Goal: Task Accomplishment & Management: Manage account settings

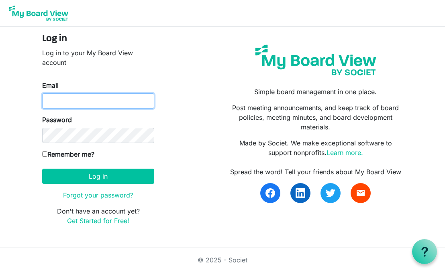
click at [75, 96] on input "Email" at bounding box center [98, 101] width 112 height 15
type input "mehrenfried@denverchristian.org"
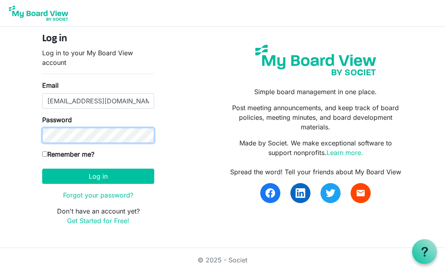
click at [42, 169] on button "Log in" at bounding box center [98, 176] width 112 height 15
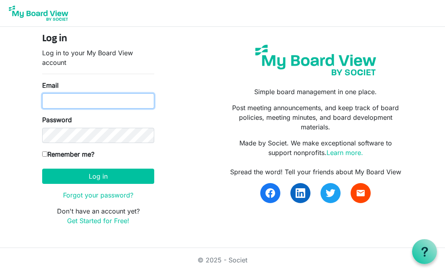
click at [63, 102] on input "Email" at bounding box center [98, 101] width 112 height 15
